Goal: Navigation & Orientation: Go to known website

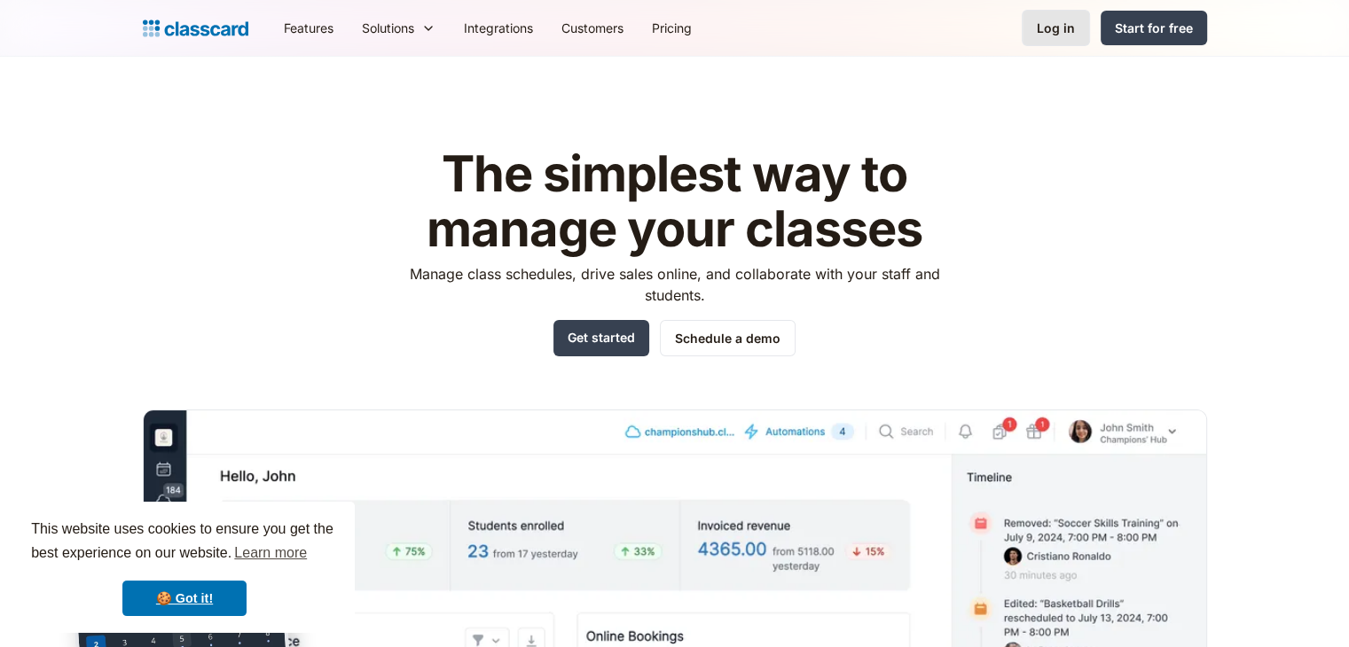
click at [1043, 42] on link "Log in" at bounding box center [1055, 28] width 68 height 36
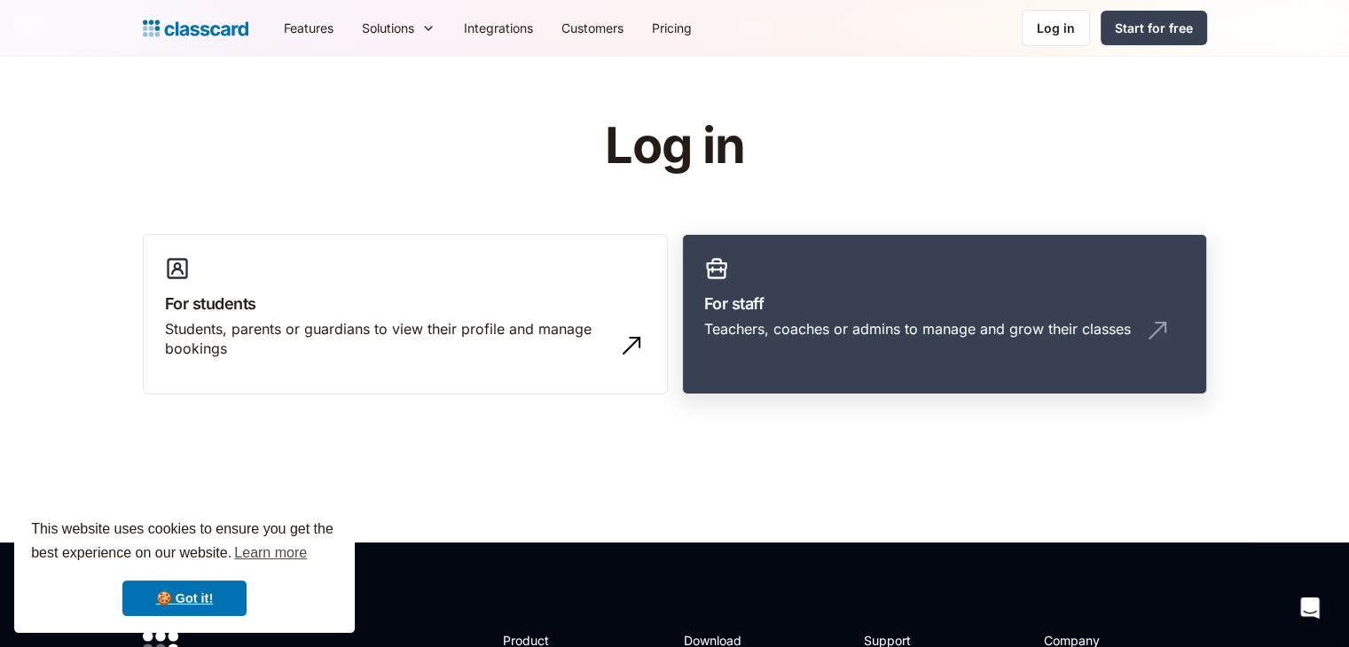
click at [748, 301] on h3 "For staff" at bounding box center [944, 304] width 481 height 24
